Goal: Task Accomplishment & Management: Manage account settings

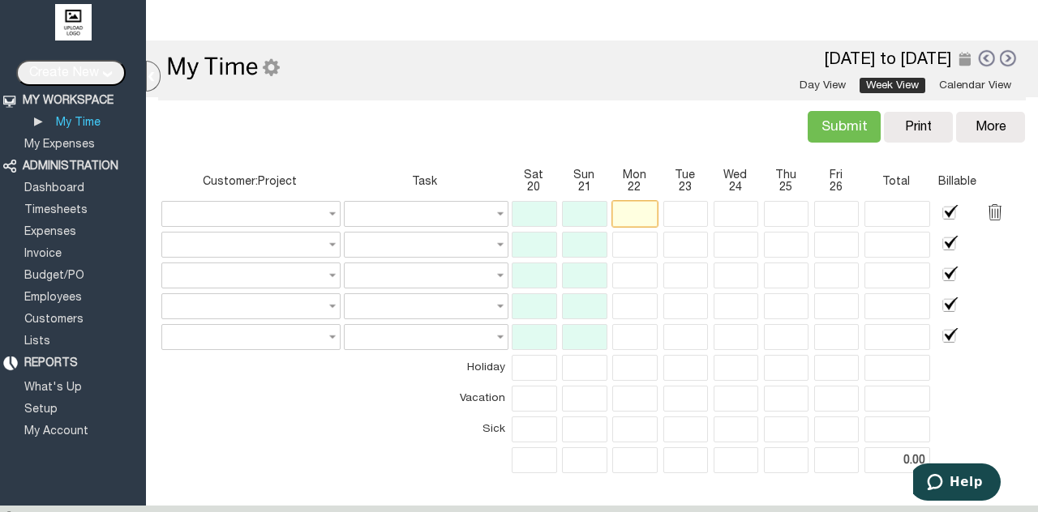
click at [628, 211] on input "text" at bounding box center [634, 214] width 45 height 26
type input "8"
type input "None"
type input "8.00"
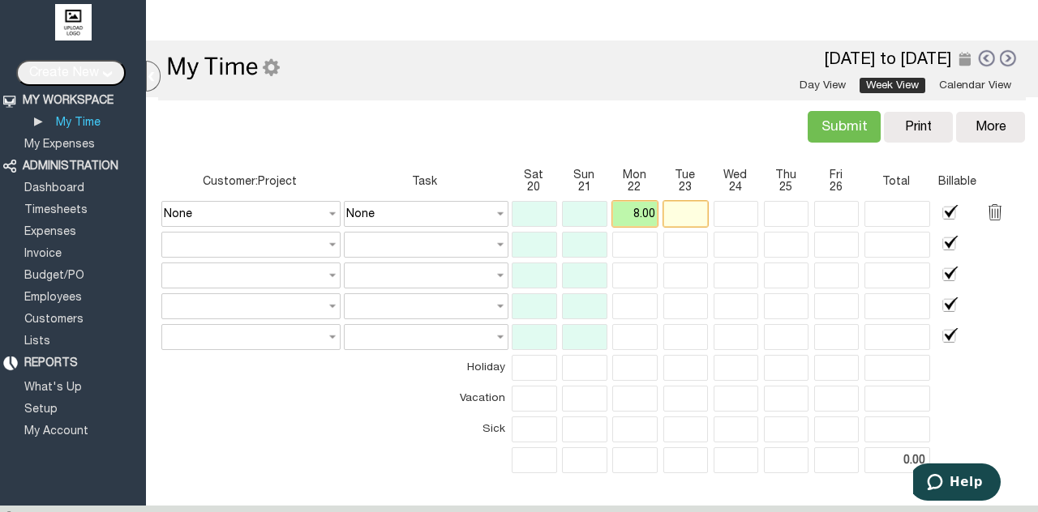
type input "8.00"
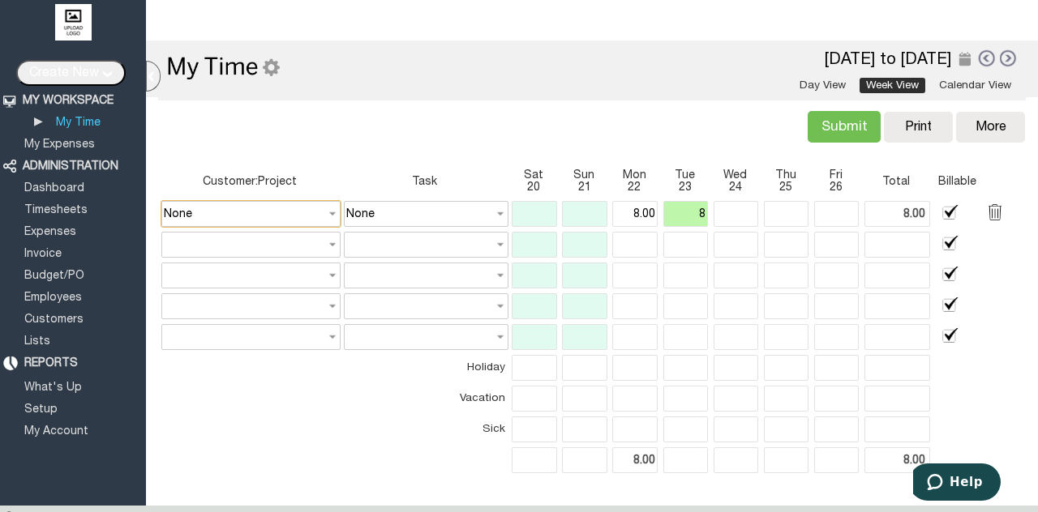
type input "8.00"
click at [315, 211] on input "None" at bounding box center [250, 214] width 179 height 26
type input "16.00"
type input "8.00"
type input "16.00"
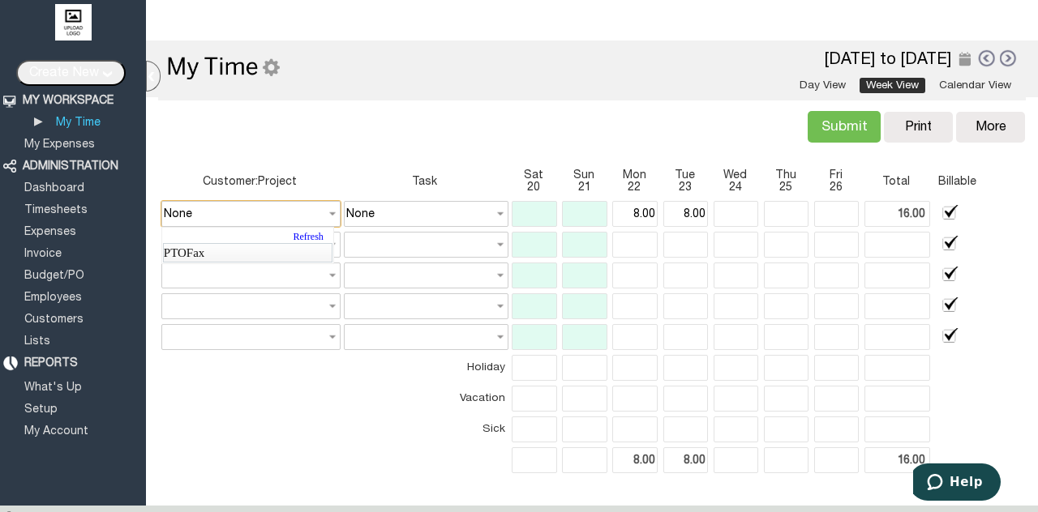
click at [306, 251] on link "PTOFax" at bounding box center [247, 252] width 169 height 19
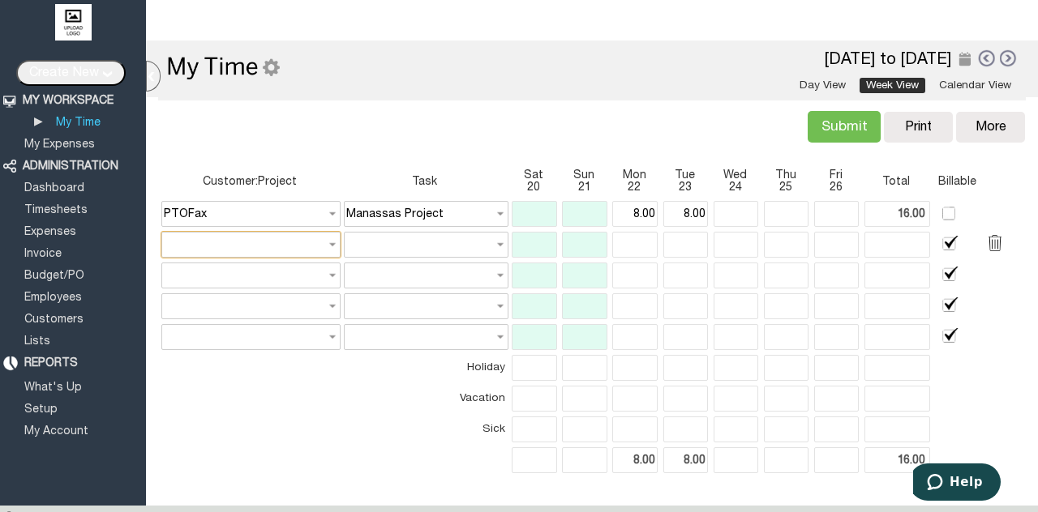
click at [182, 250] on input "text" at bounding box center [250, 245] width 179 height 26
click at [458, 213] on input "Manassas Project" at bounding box center [426, 214] width 165 height 26
click at [977, 56] on link at bounding box center [986, 58] width 18 height 19
click at [0, 0] on div at bounding box center [0, 0] width 0 height 0
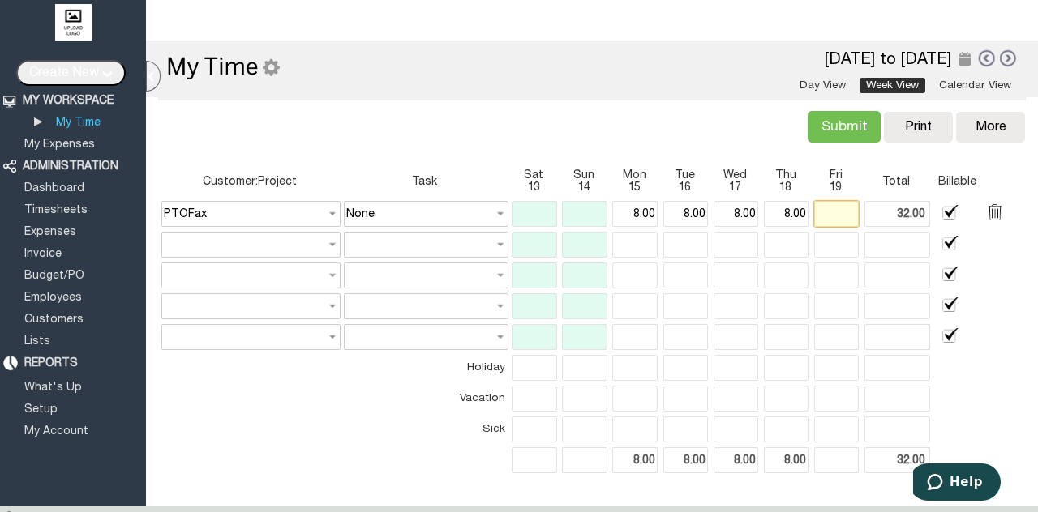
click at [838, 216] on input "text" at bounding box center [836, 214] width 45 height 26
type input "8"
click at [978, 56] on link at bounding box center [986, 58] width 18 height 19
click at [833, 221] on input "text" at bounding box center [836, 214] width 45 height 26
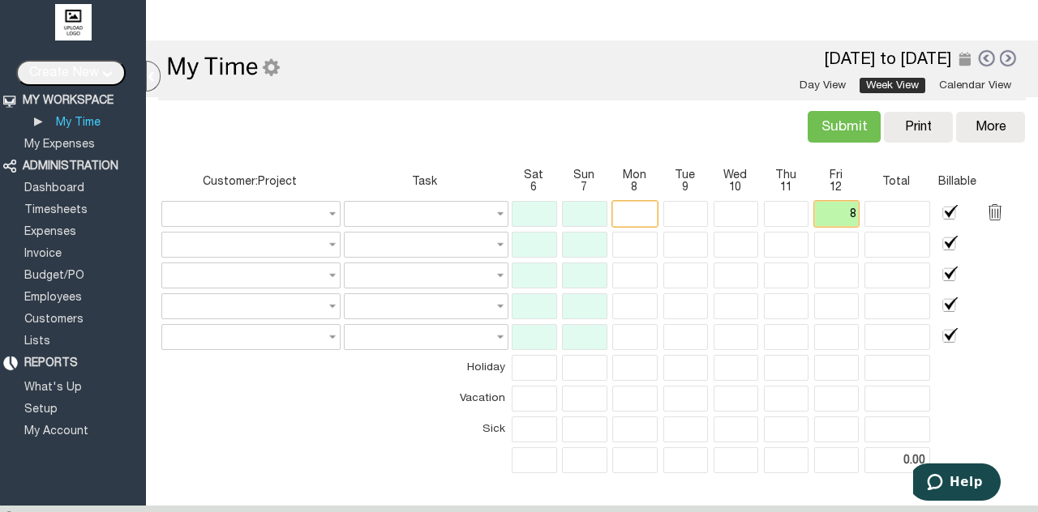
type input "8"
click at [628, 204] on input "text" at bounding box center [634, 214] width 45 height 26
type input "None"
type input "8"
type input "None"
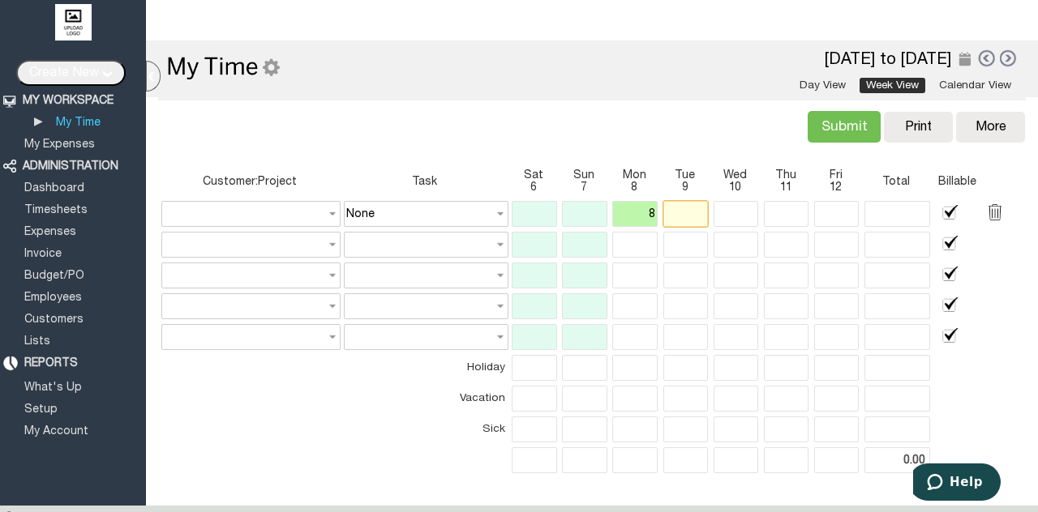
type input "8.00"
type input "16.00"
type input "8.00"
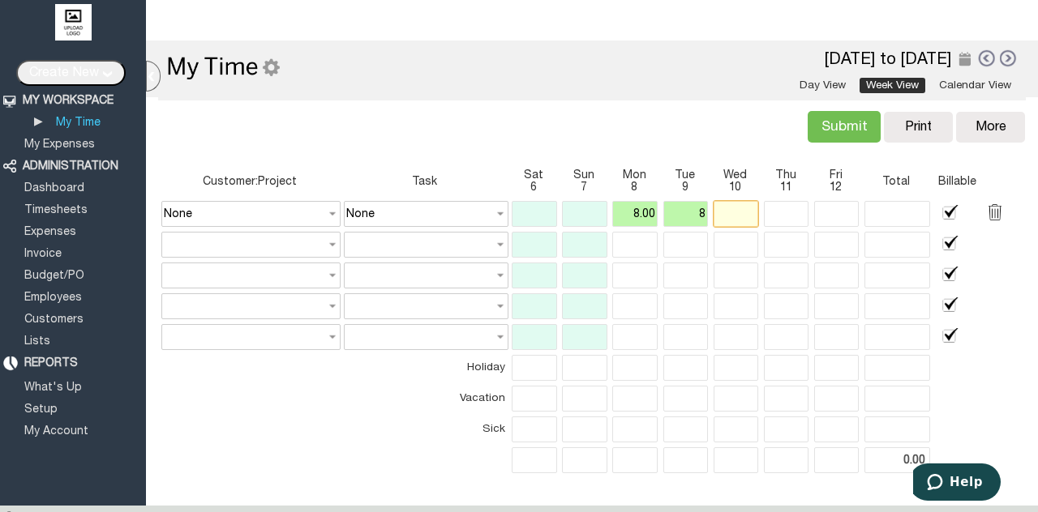
type input "16.00"
type input "8.00"
type input "24.00"
type input "8.00"
type input "24.00"
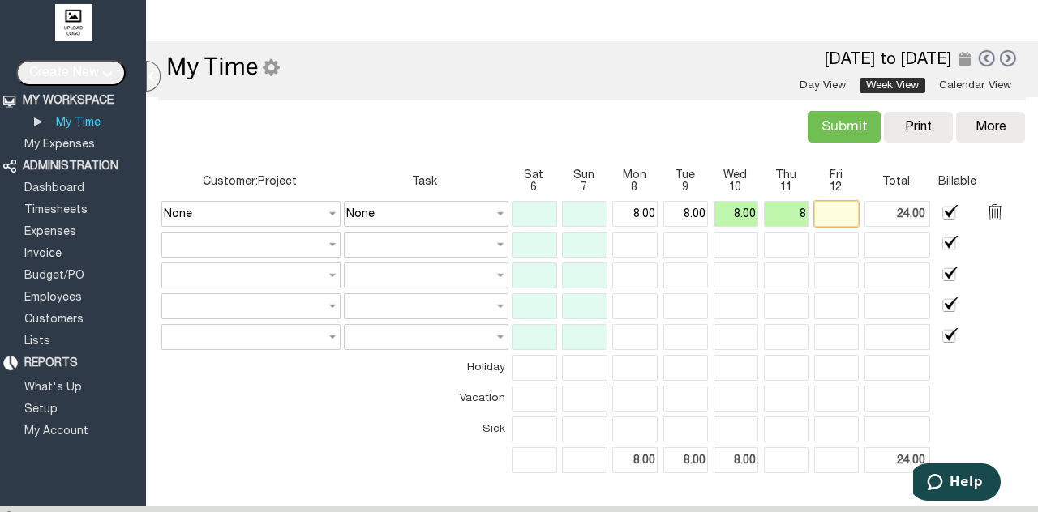
type input "8.00"
type input "32.00"
type input "8.00"
type input "32.00"
type input "8"
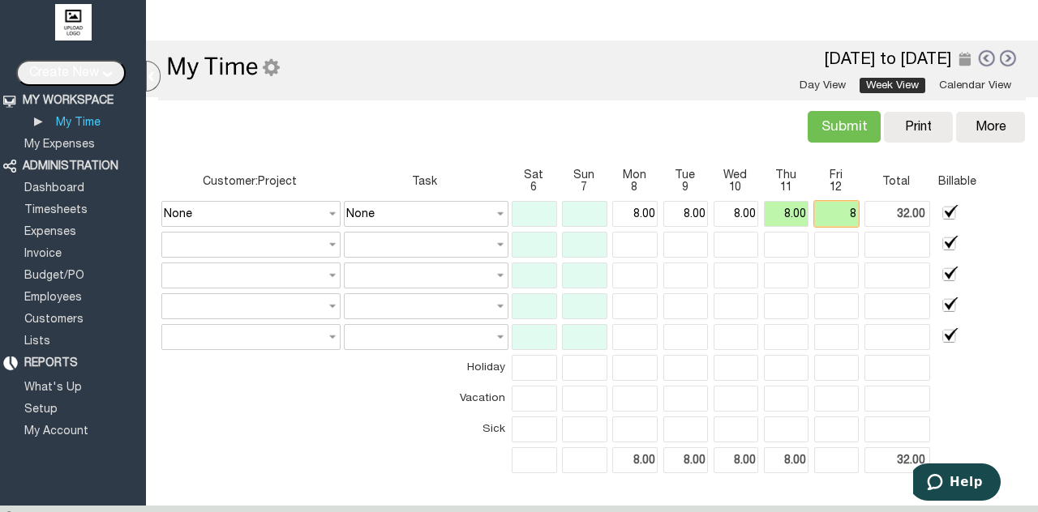
type input "40.00"
type input "8.00"
type input "40.00"
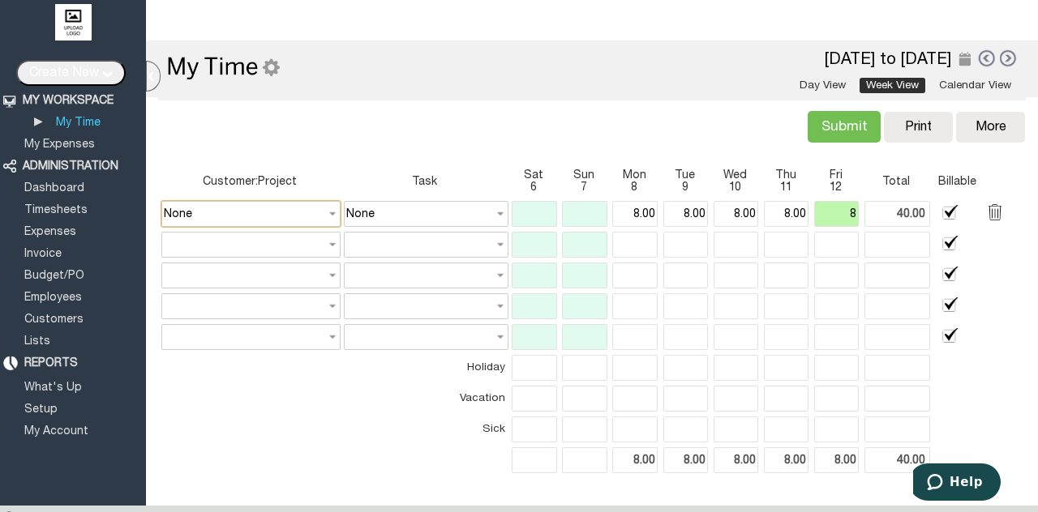
type input "8.00"
click at [295, 220] on input "None" at bounding box center [250, 214] width 179 height 26
click at [280, 254] on link "PTOFax" at bounding box center [247, 252] width 169 height 19
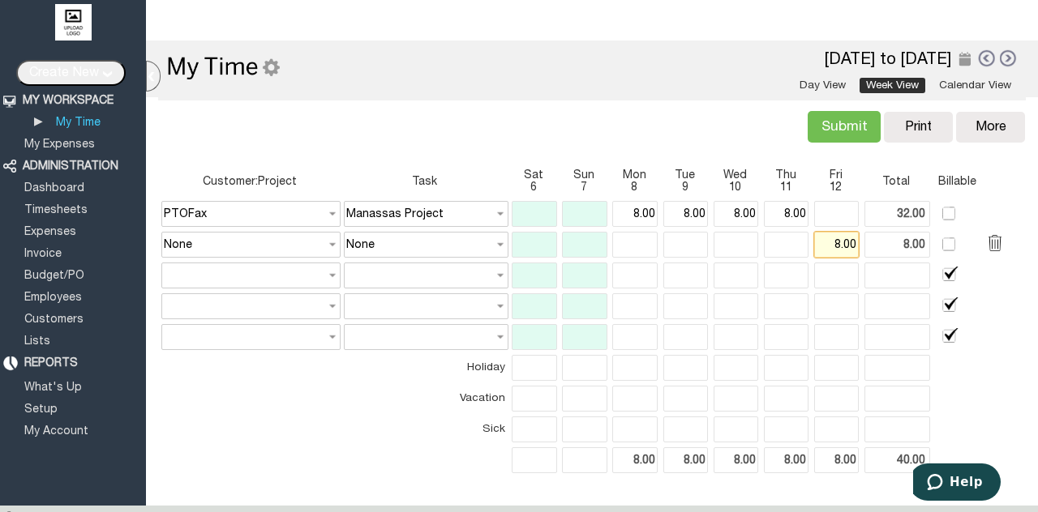
click at [838, 244] on input "8.00" at bounding box center [836, 245] width 45 height 26
type input "[DATE]"
type input "8.00"
type input "None"
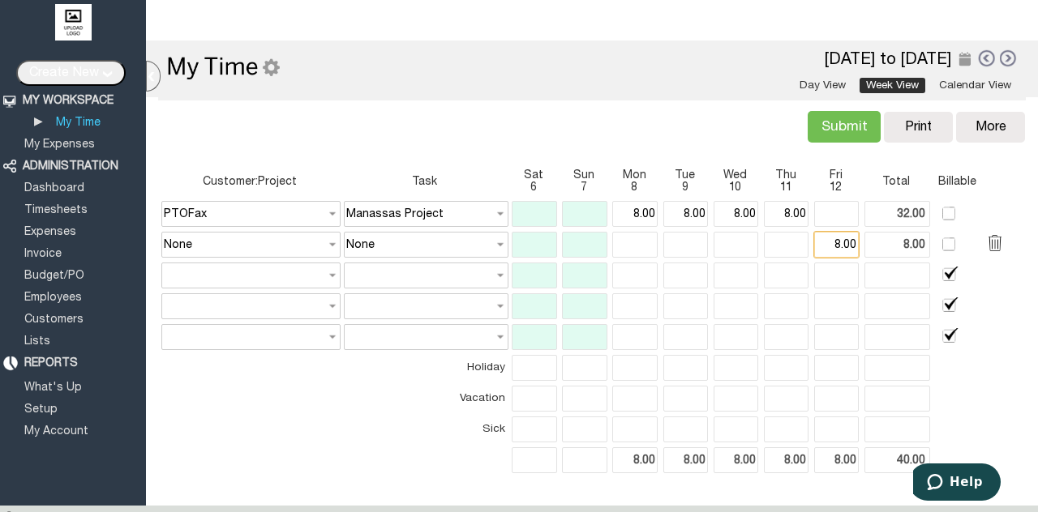
type input "None"
checkbox input "false"
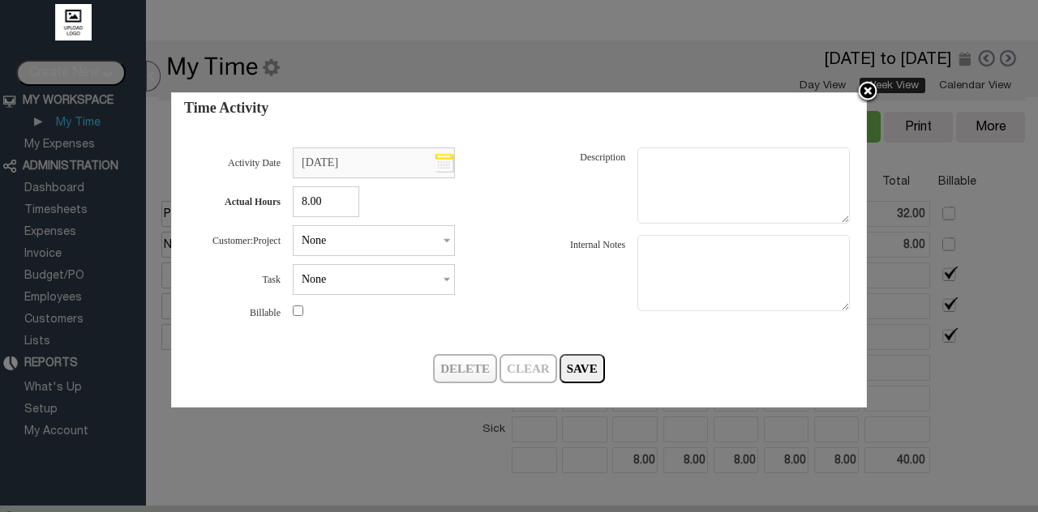
click at [485, 381] on input "Delete" at bounding box center [465, 368] width 64 height 29
click at [865, 96] on img at bounding box center [867, 92] width 24 height 24
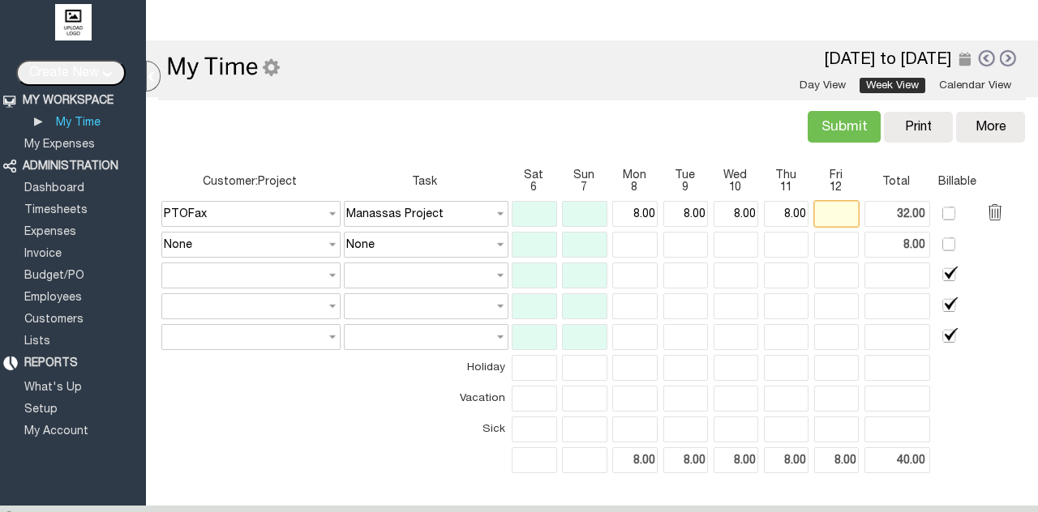
click at [838, 212] on input "text" at bounding box center [836, 214] width 45 height 26
type input "32.00"
type input "8"
click at [977, 61] on link at bounding box center [986, 58] width 18 height 19
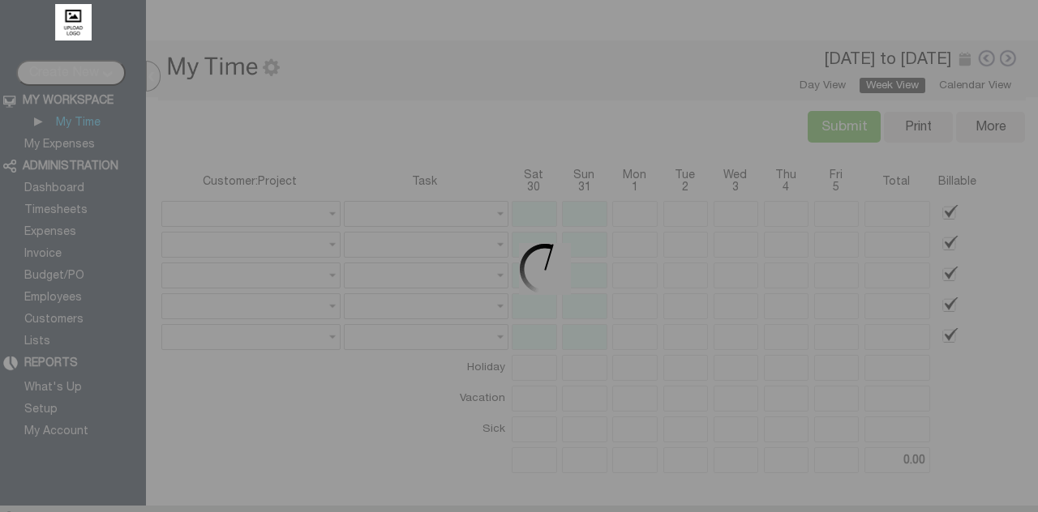
click at [622, 218] on div at bounding box center [519, 256] width 1038 height 512
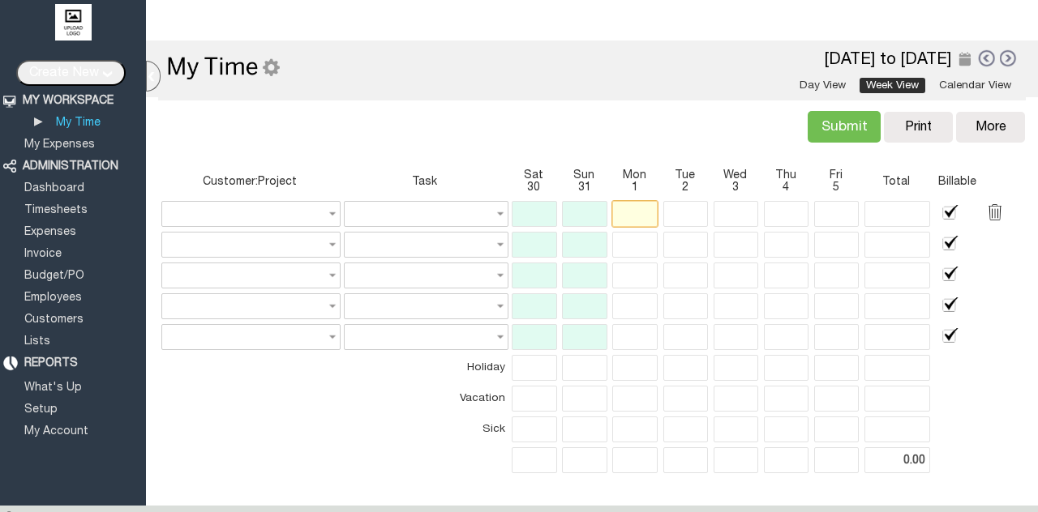
click at [622, 218] on input "text" at bounding box center [634, 214] width 45 height 26
type input "8"
type input "None"
type input "8.00"
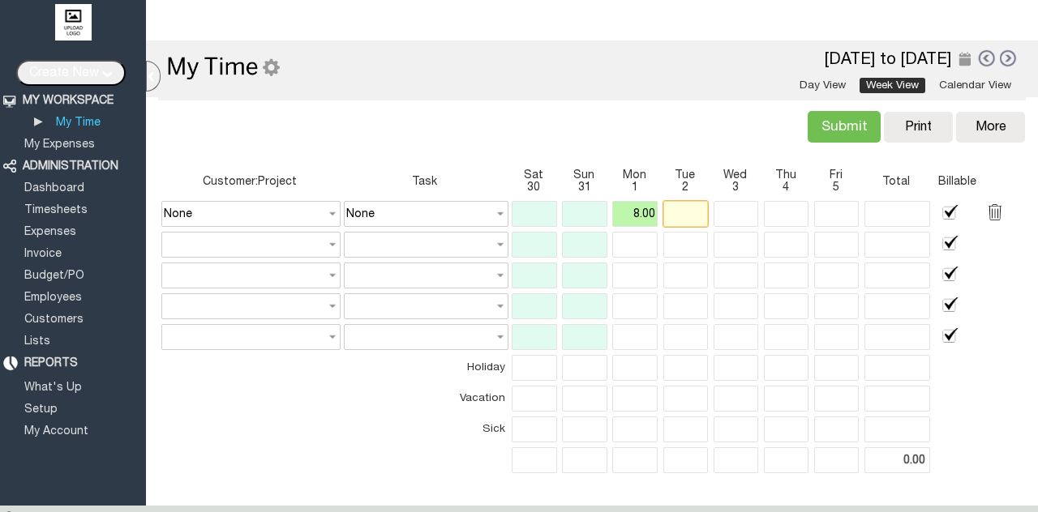
type input "8"
type input "16.00"
type input "8.00"
type input "16.00"
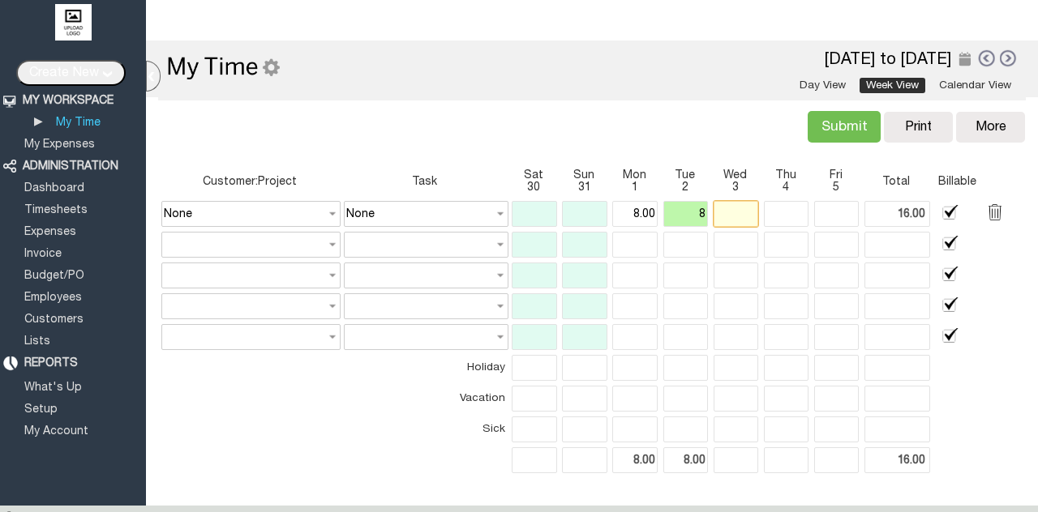
type input "8.00"
type input "8"
type input "24.00"
type input "8.00"
type input "24.00"
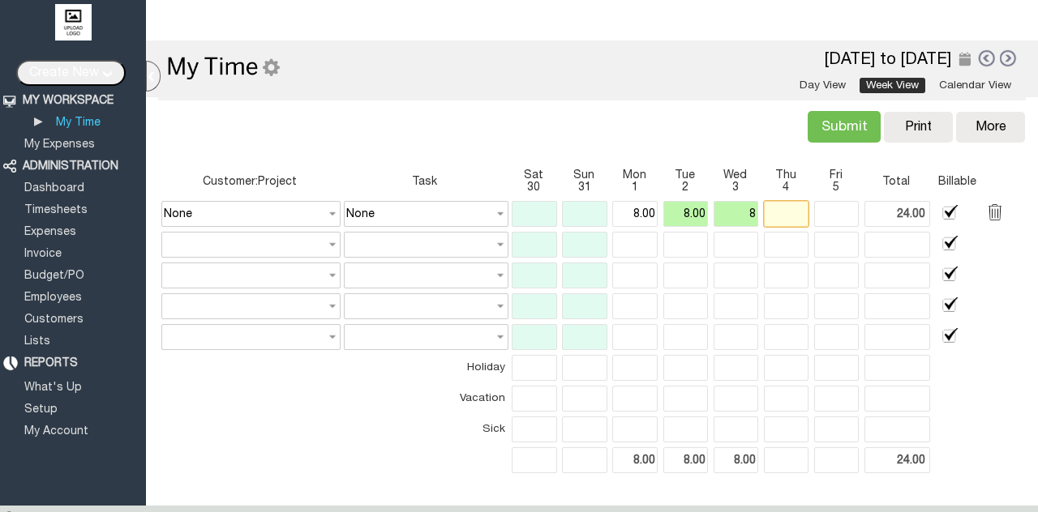
type input "8.00"
type input "32.00"
type input "8.00"
type input "32.00"
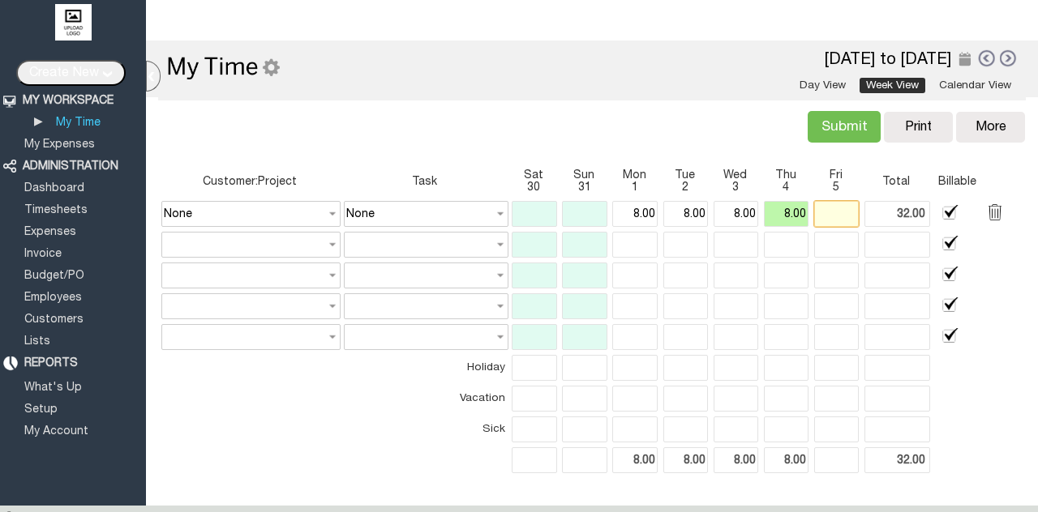
type input "8"
type input "40.00"
type input "8.00"
type input "40.00"
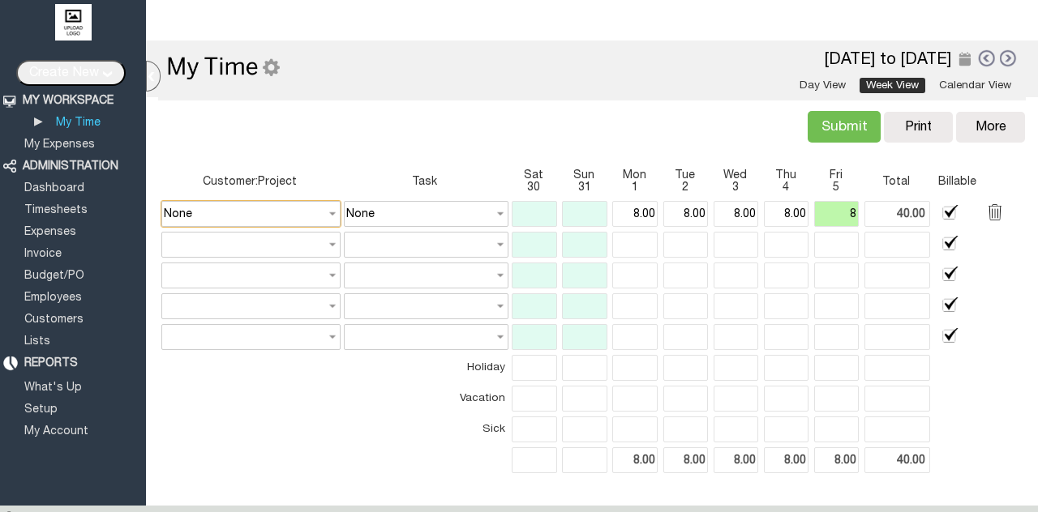
type input "8.00"
click at [210, 203] on input "None" at bounding box center [250, 214] width 179 height 26
click at [180, 251] on link "PTOFax" at bounding box center [247, 252] width 169 height 19
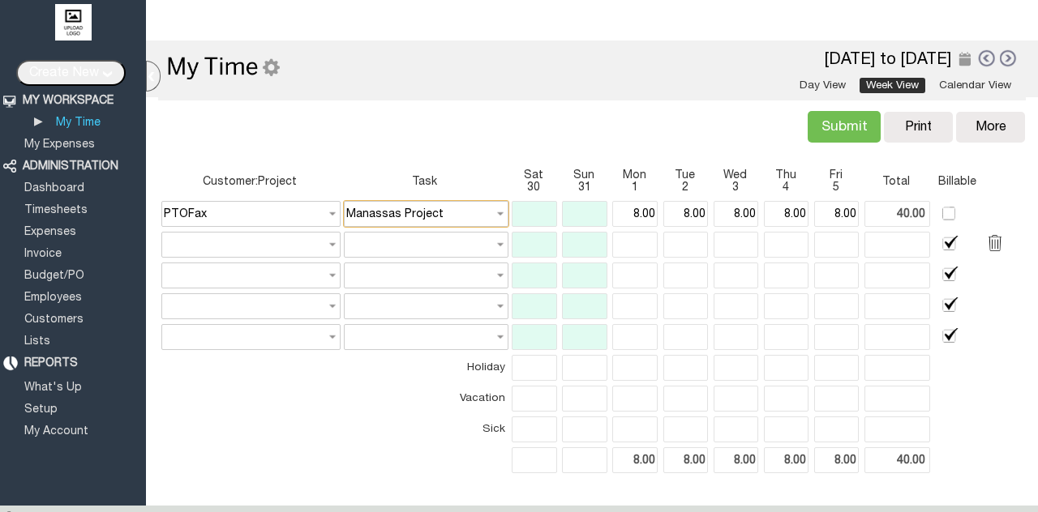
click at [414, 214] on input "Manassas Project" at bounding box center [426, 214] width 165 height 26
click at [1000, 57] on link at bounding box center [1009, 58] width 18 height 18
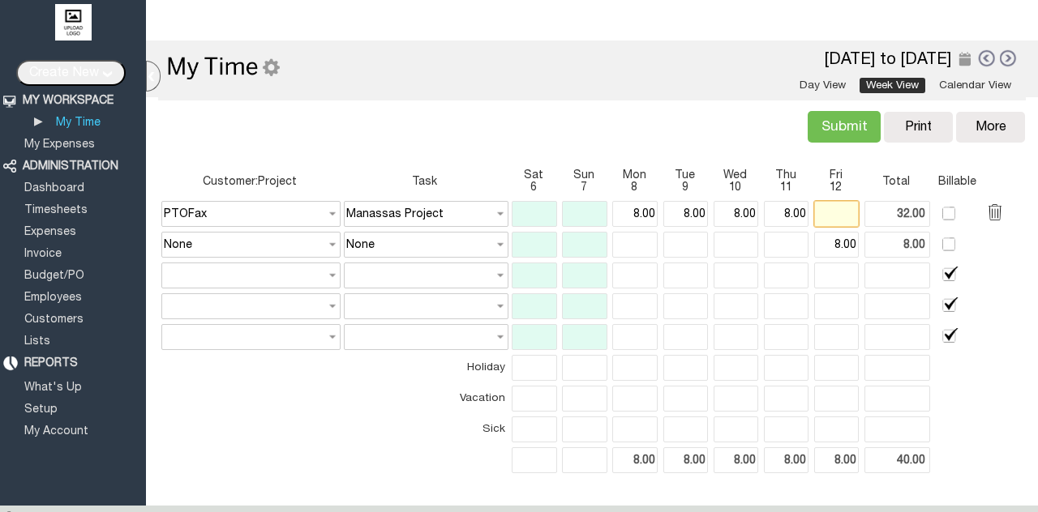
click at [837, 212] on input "text" at bounding box center [836, 214] width 45 height 26
type input "8.00"
click at [838, 243] on input "8.00" at bounding box center [836, 245] width 45 height 26
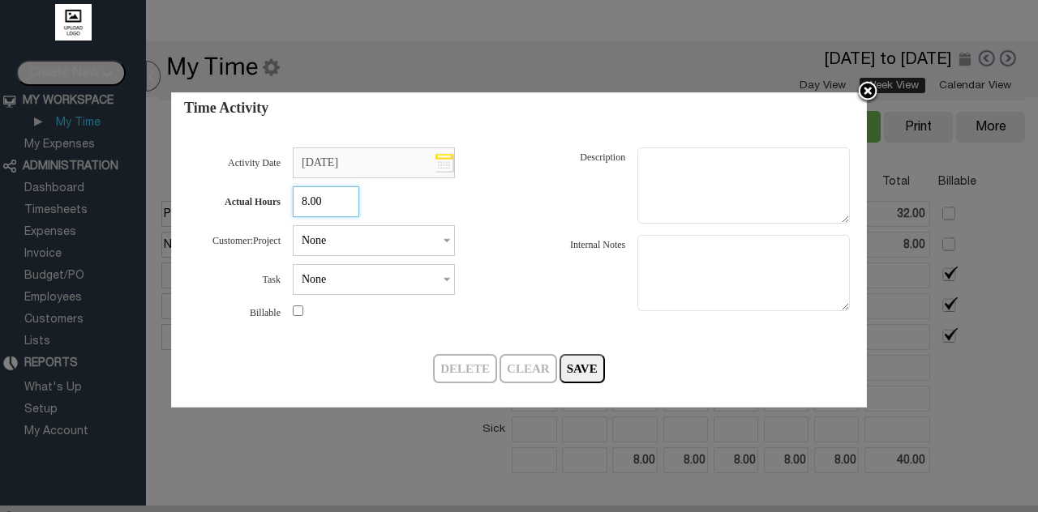
checkbox input "false"
type input "40.00"
type input "16.00"
type input "48.00"
type input "8.0"
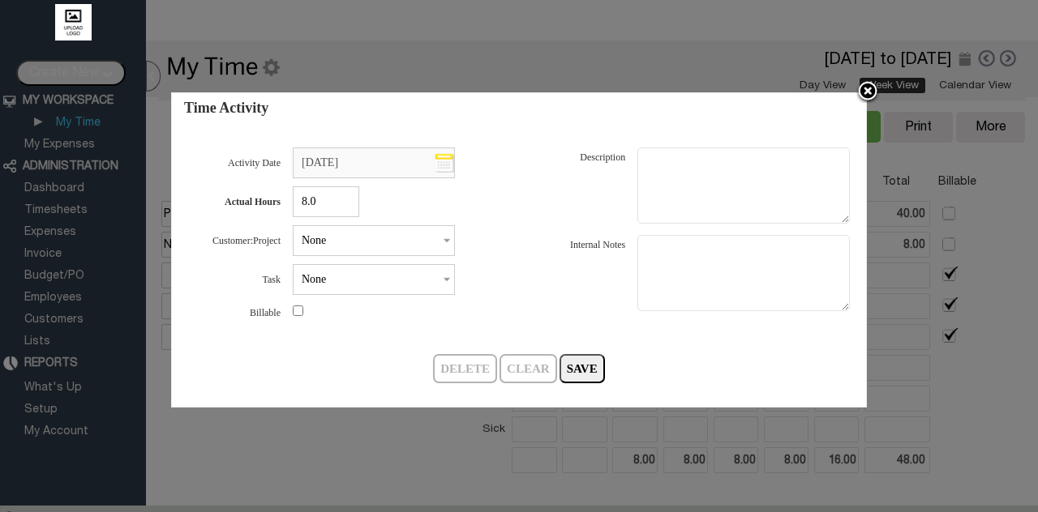
click at [870, 92] on img at bounding box center [867, 92] width 24 height 24
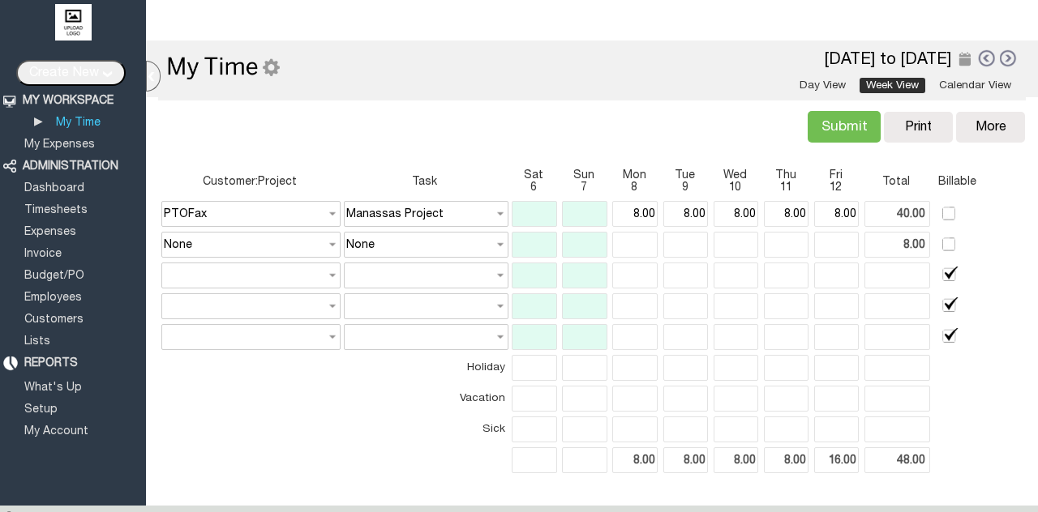
click at [977, 59] on link at bounding box center [986, 58] width 18 height 19
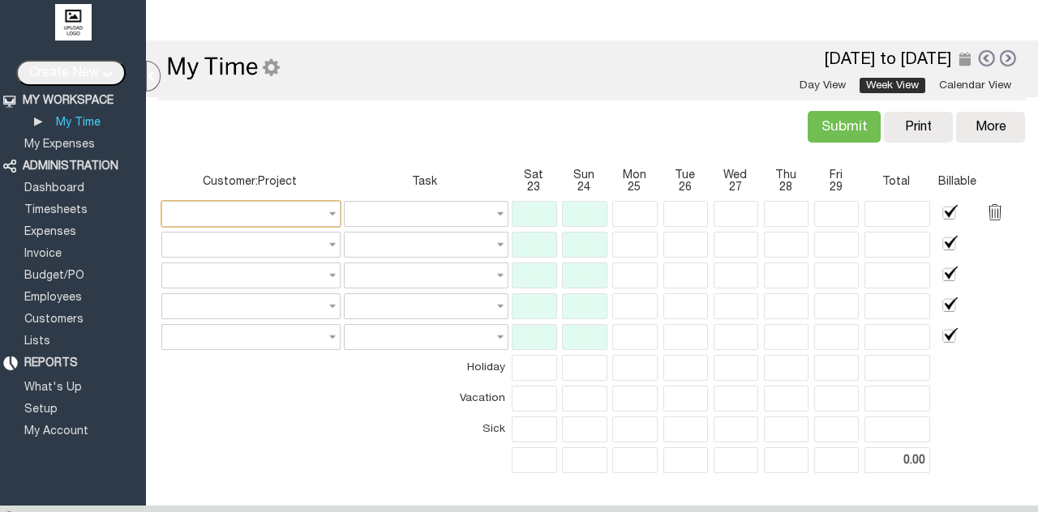
click at [310, 208] on input "text" at bounding box center [250, 214] width 179 height 26
click at [186, 253] on link "PTOFax" at bounding box center [247, 252] width 169 height 19
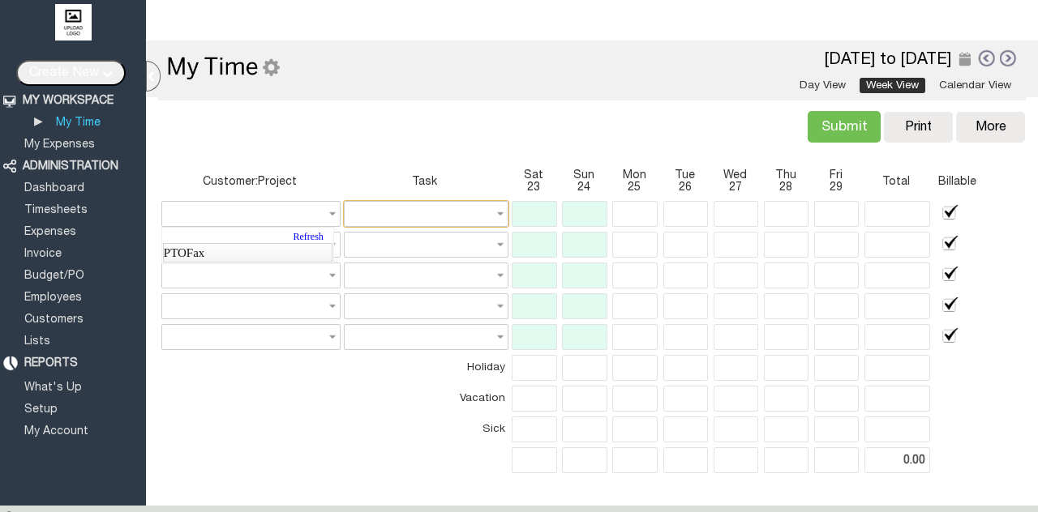
type input "PTOFax"
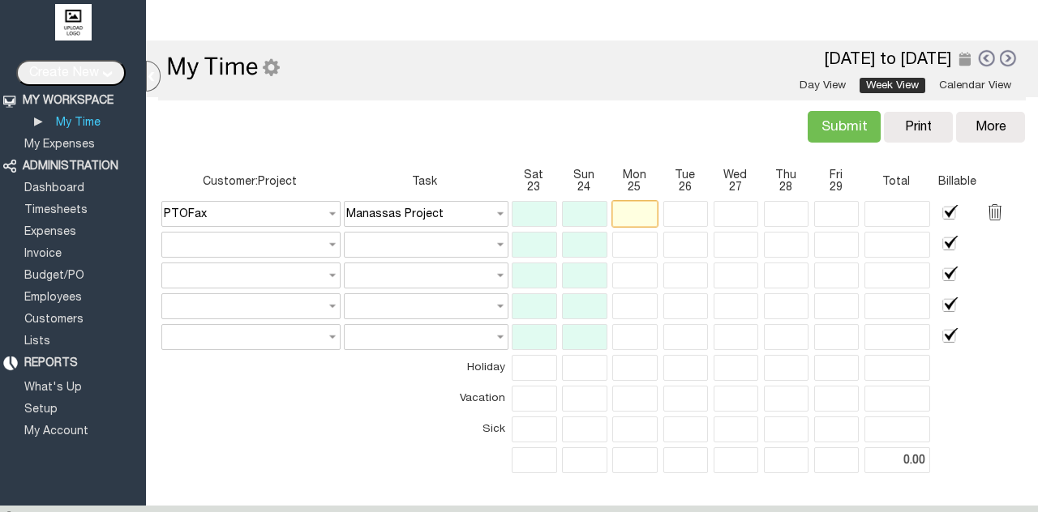
type input "None"
click at [644, 214] on input "text" at bounding box center [634, 214] width 45 height 26
type input "8.00"
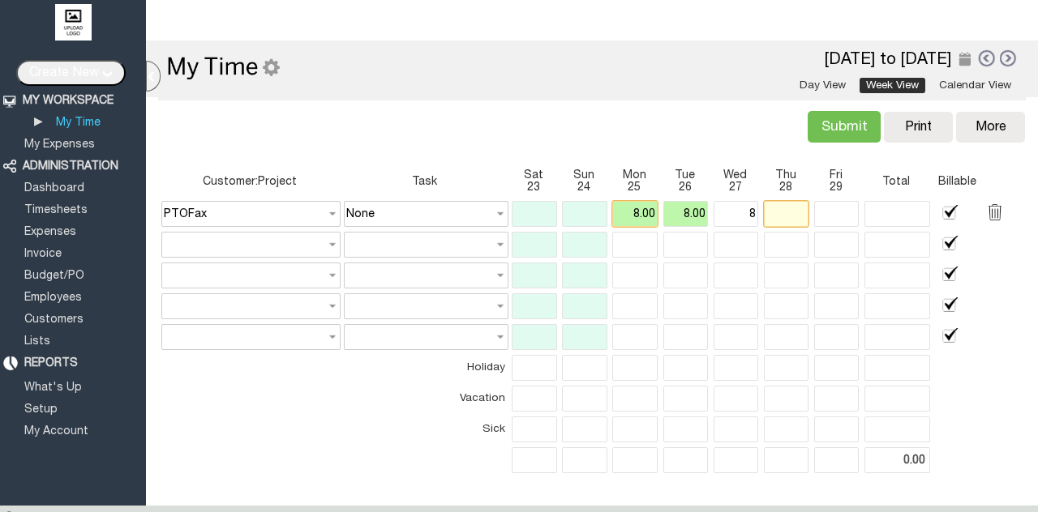
type input "24.00"
type input "8.00"
type input "24.00"
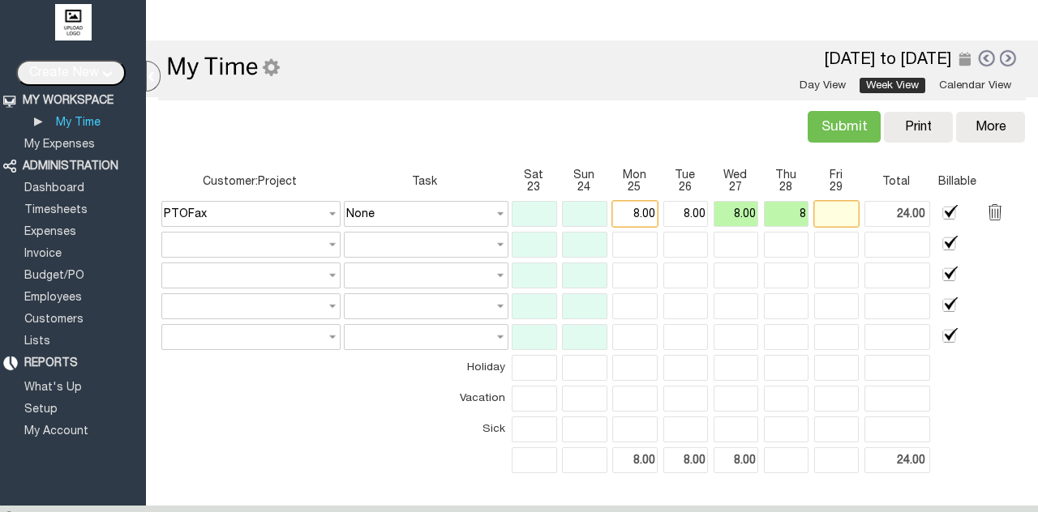
type input "8.00"
type input "8"
type input "40.00"
type input "8.00"
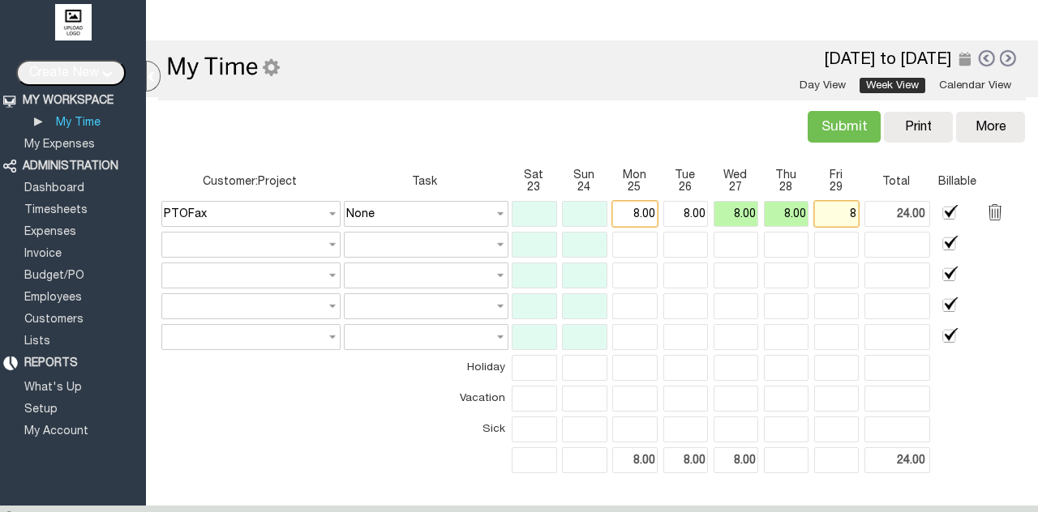
type input "40.00"
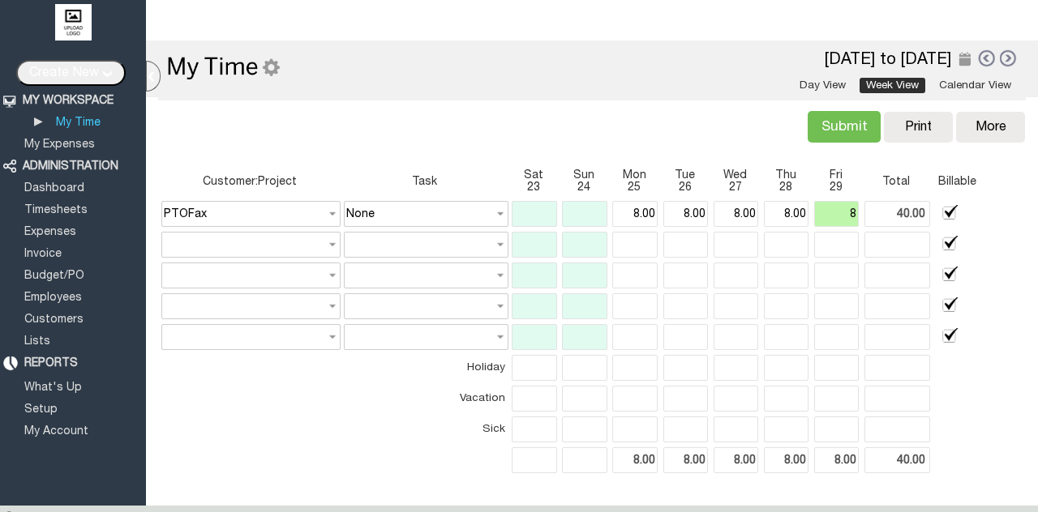
type input "8.00"
click at [726, 107] on div "Submit Verify Conflict Copy Print [GEOGRAPHIC_DATA] More Copy Previous [GEOGRAP…" at bounding box center [592, 125] width 874 height 57
click at [844, 135] on input "Submit" at bounding box center [844, 127] width 73 height 32
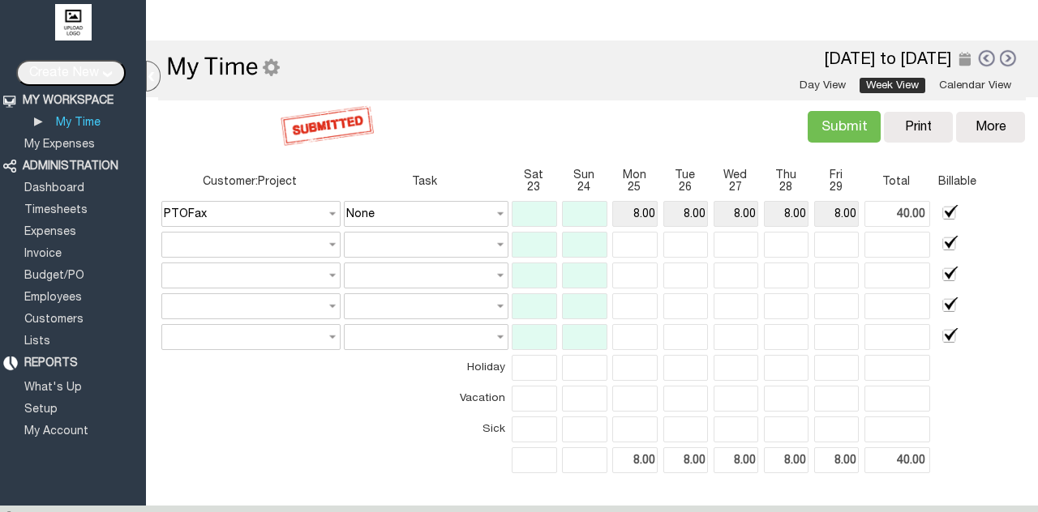
click at [1000, 56] on link at bounding box center [1009, 58] width 18 height 18
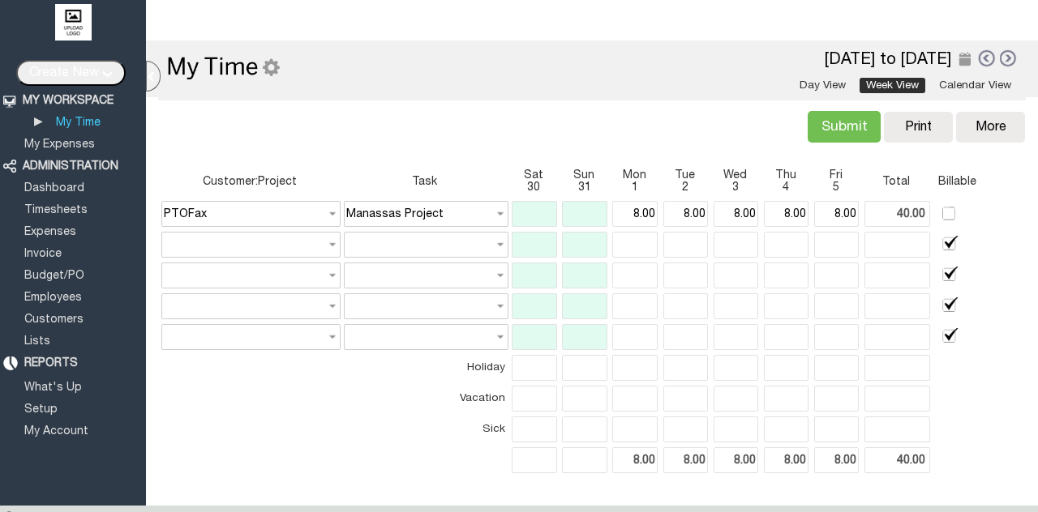
click at [842, 124] on input "Submit" at bounding box center [844, 127] width 73 height 32
click at [1000, 58] on link at bounding box center [1009, 58] width 18 height 18
click at [851, 121] on input "Submit" at bounding box center [844, 127] width 73 height 32
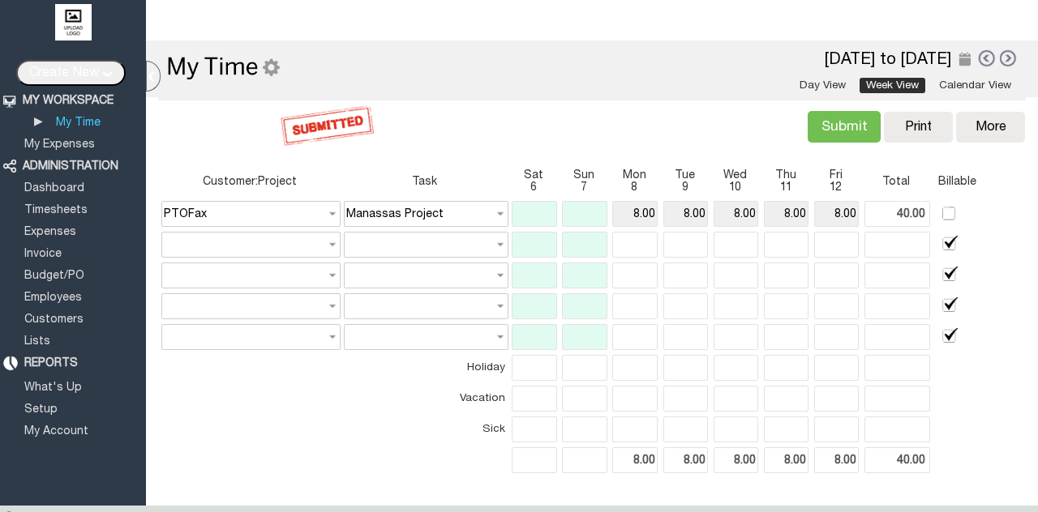
click at [1000, 58] on link at bounding box center [1009, 58] width 18 height 18
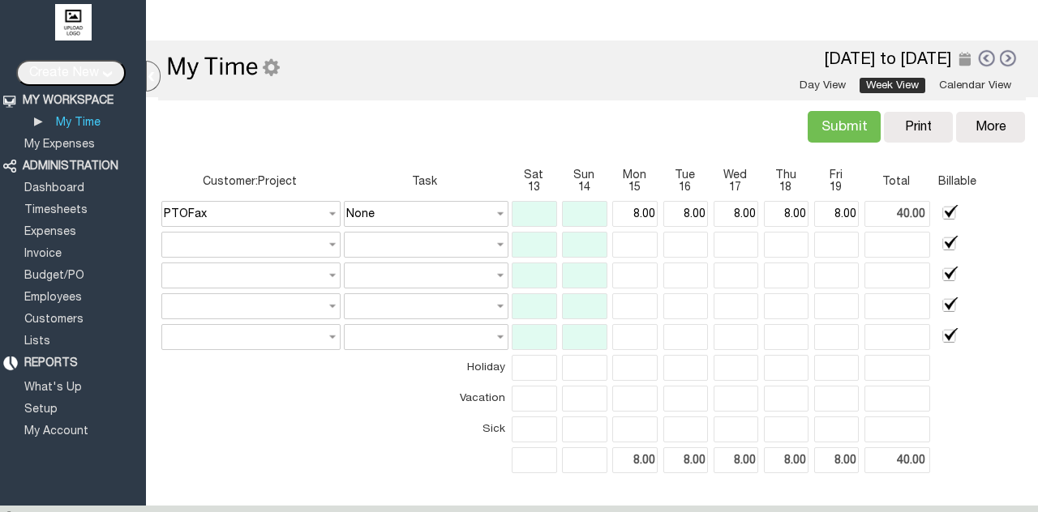
click at [846, 130] on input "Submit" at bounding box center [844, 127] width 73 height 32
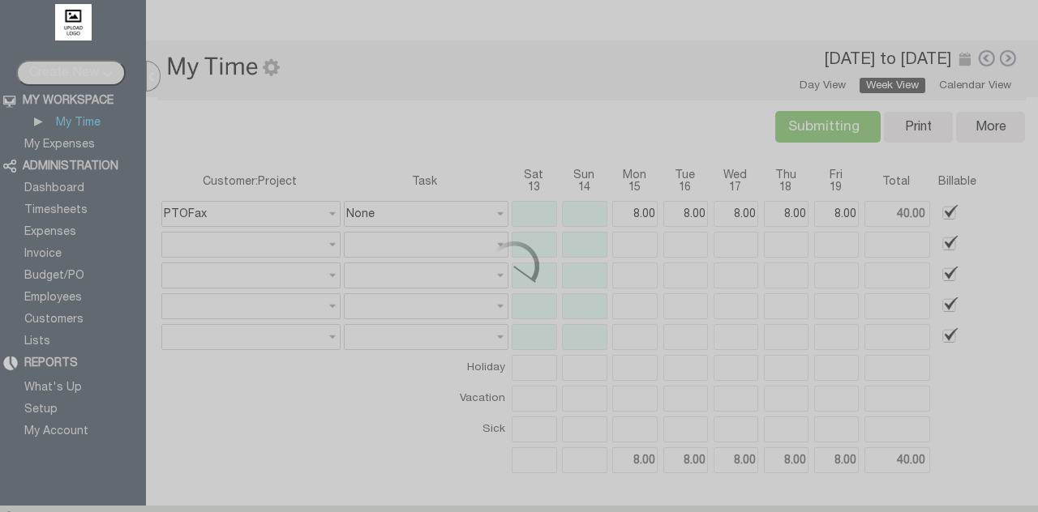
type input "Submit"
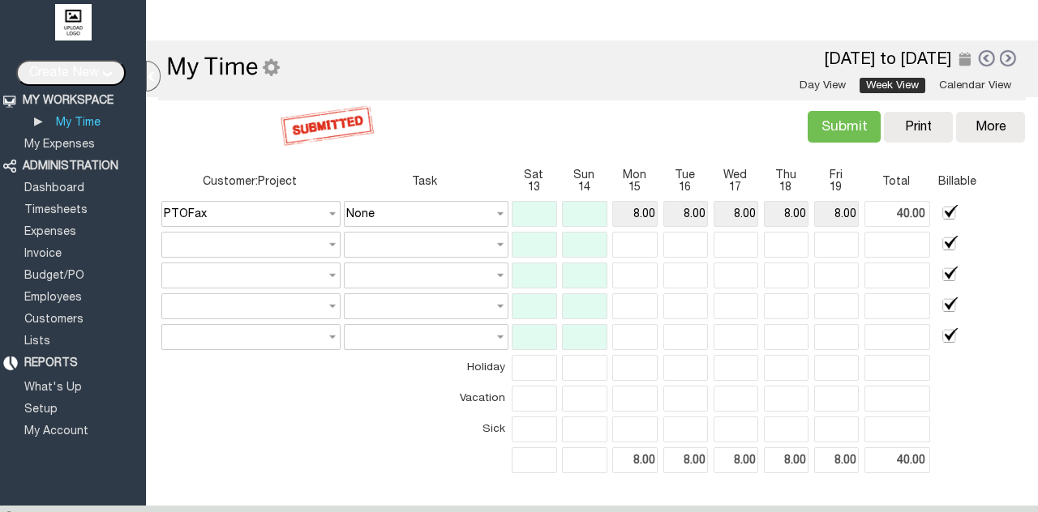
click at [1000, 58] on link at bounding box center [1009, 58] width 18 height 18
